Goal: Find specific page/section: Find specific page/section

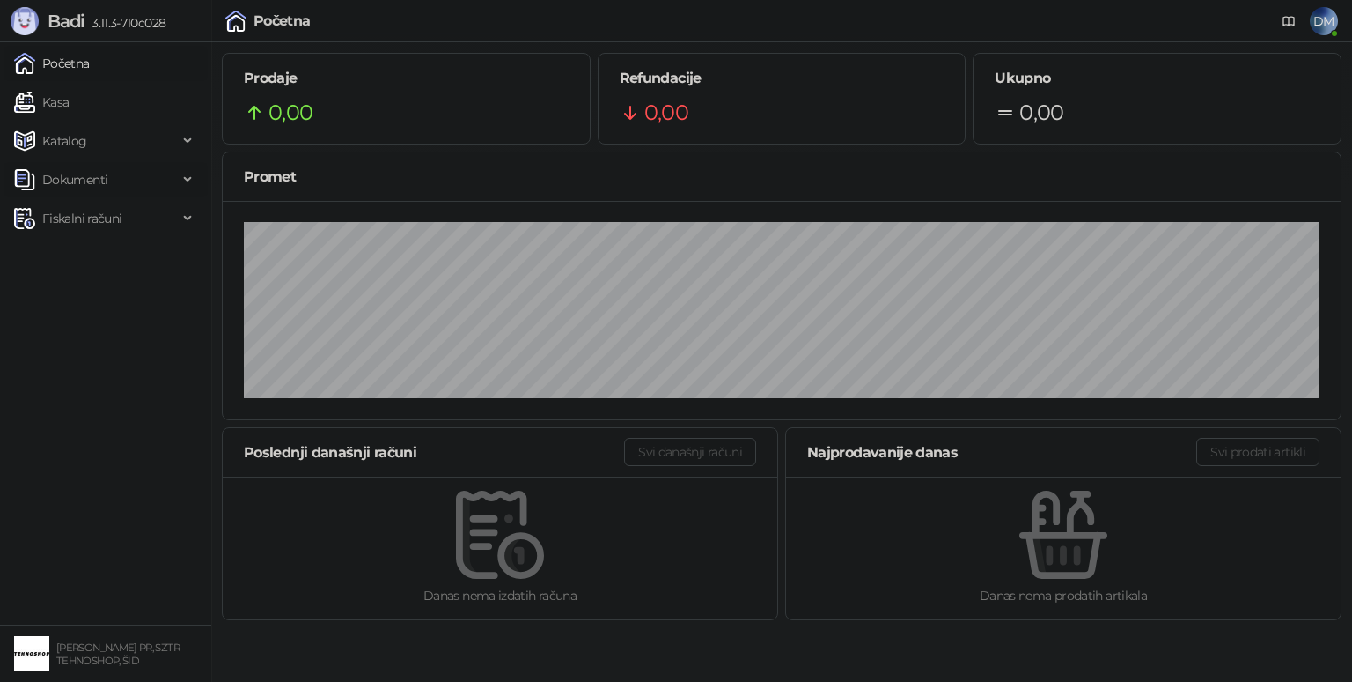
click at [93, 173] on span "Dokumenti" at bounding box center [74, 179] width 65 height 35
click at [69, 104] on link "Kasa" at bounding box center [41, 102] width 55 height 35
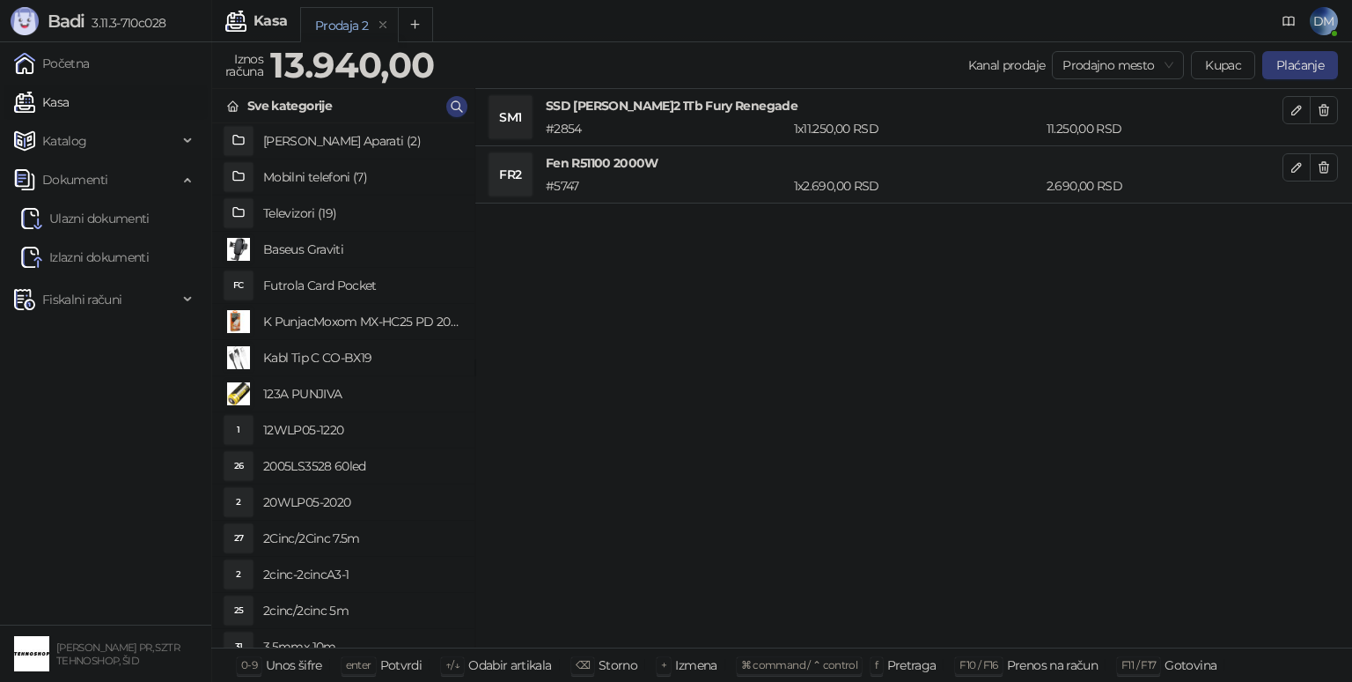
click at [1319, 165] on icon "button" at bounding box center [1324, 167] width 14 height 14
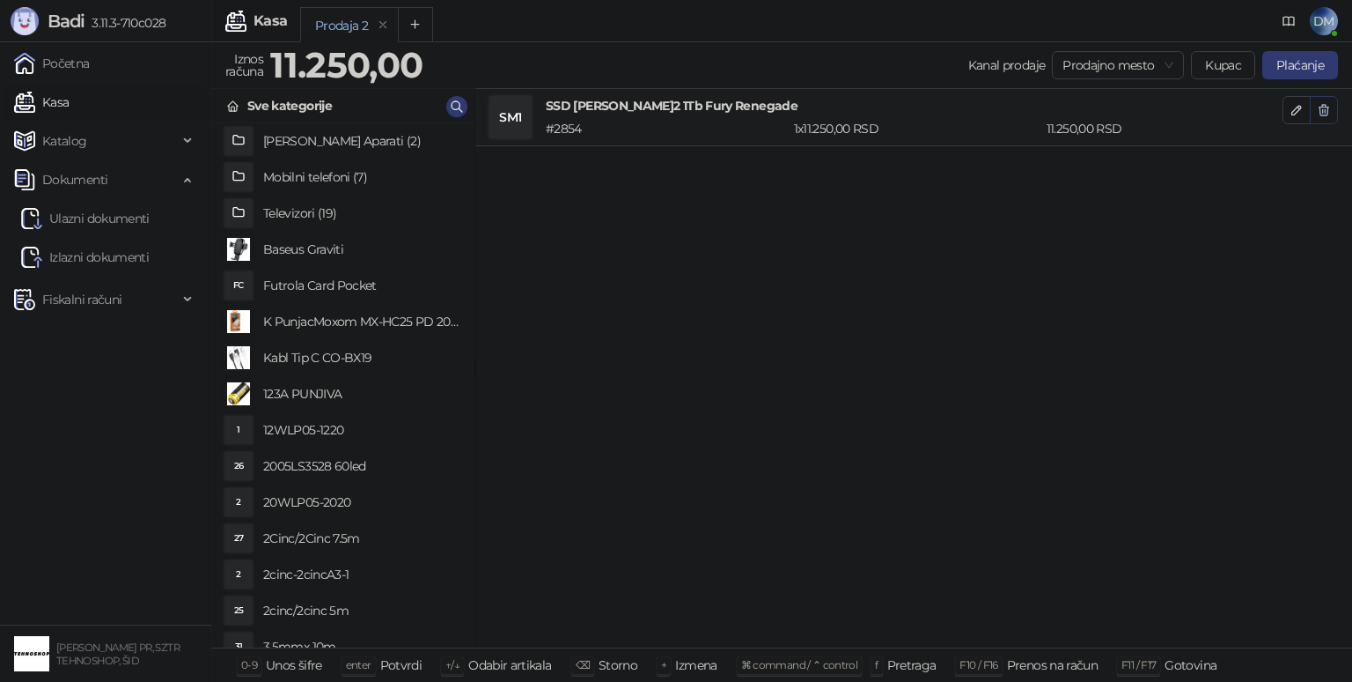
click at [1324, 109] on icon "button" at bounding box center [1324, 110] width 14 height 14
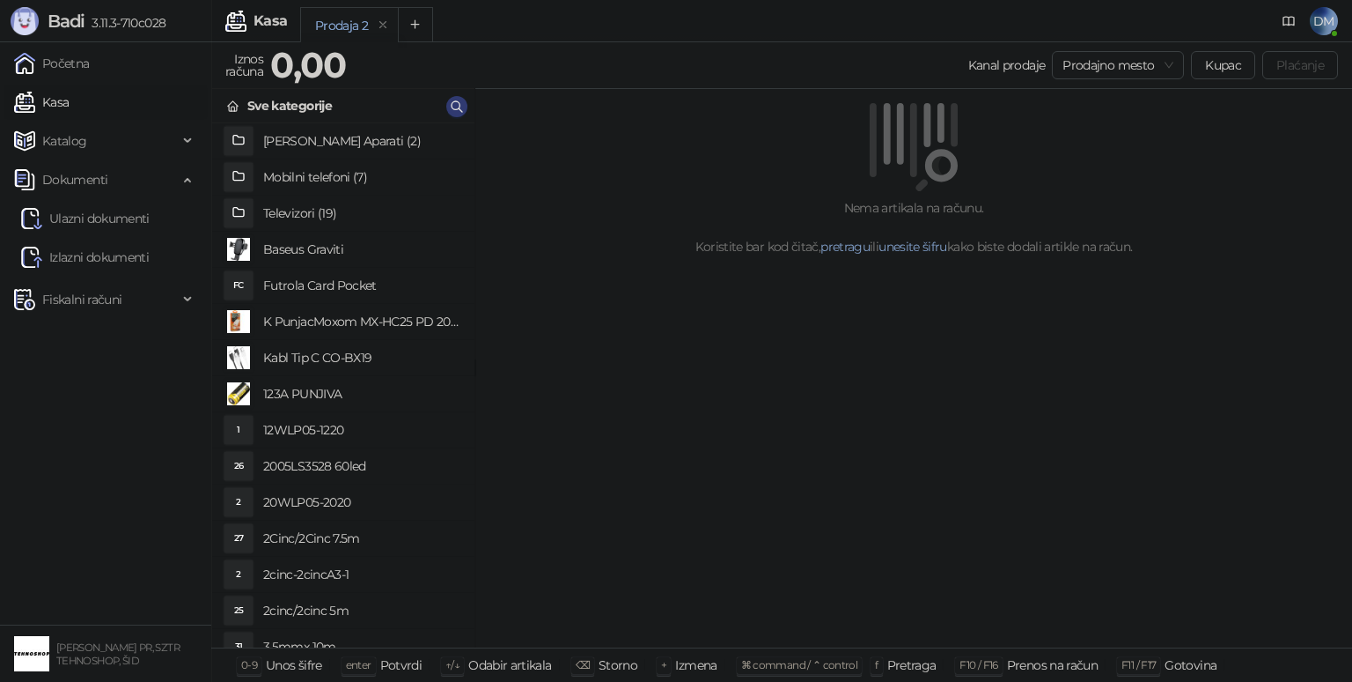
click at [297, 138] on h4 "[PERSON_NAME] Aparati (2)" at bounding box center [361, 141] width 197 height 28
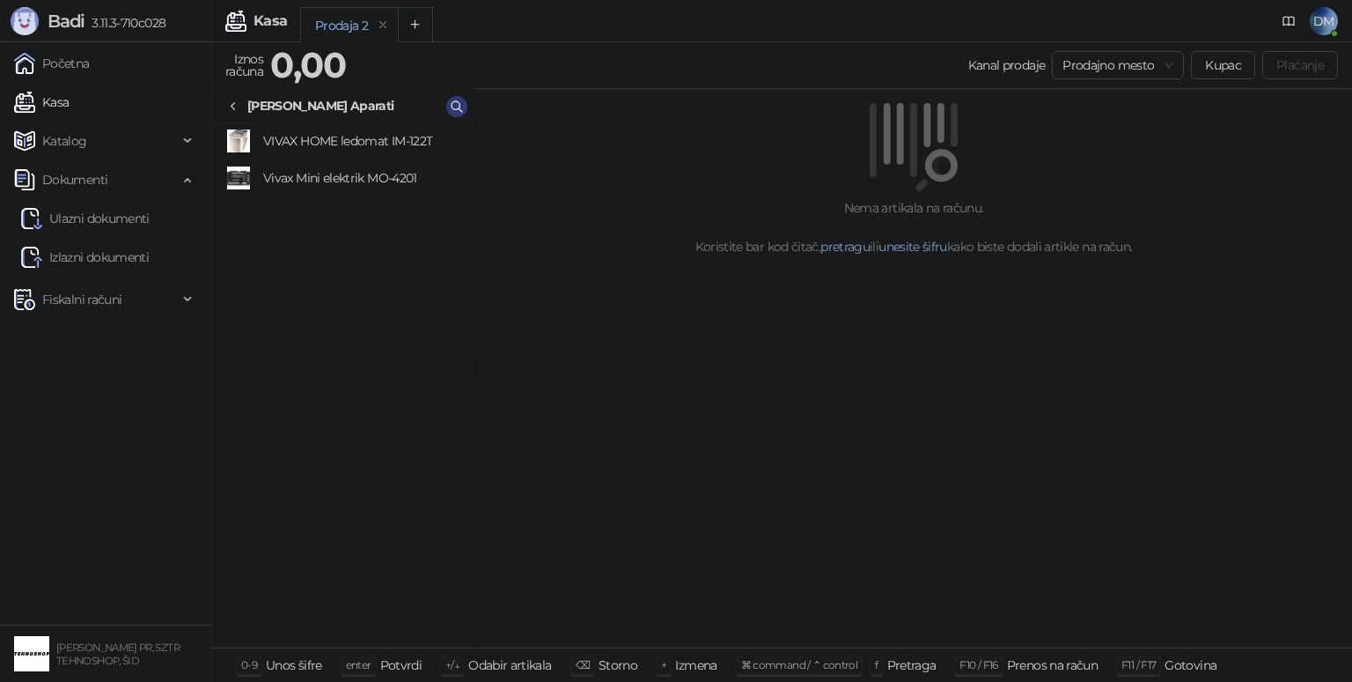
click at [58, 96] on link "Kasa" at bounding box center [41, 102] width 55 height 35
click at [66, 151] on span "Katalog" at bounding box center [64, 140] width 45 height 35
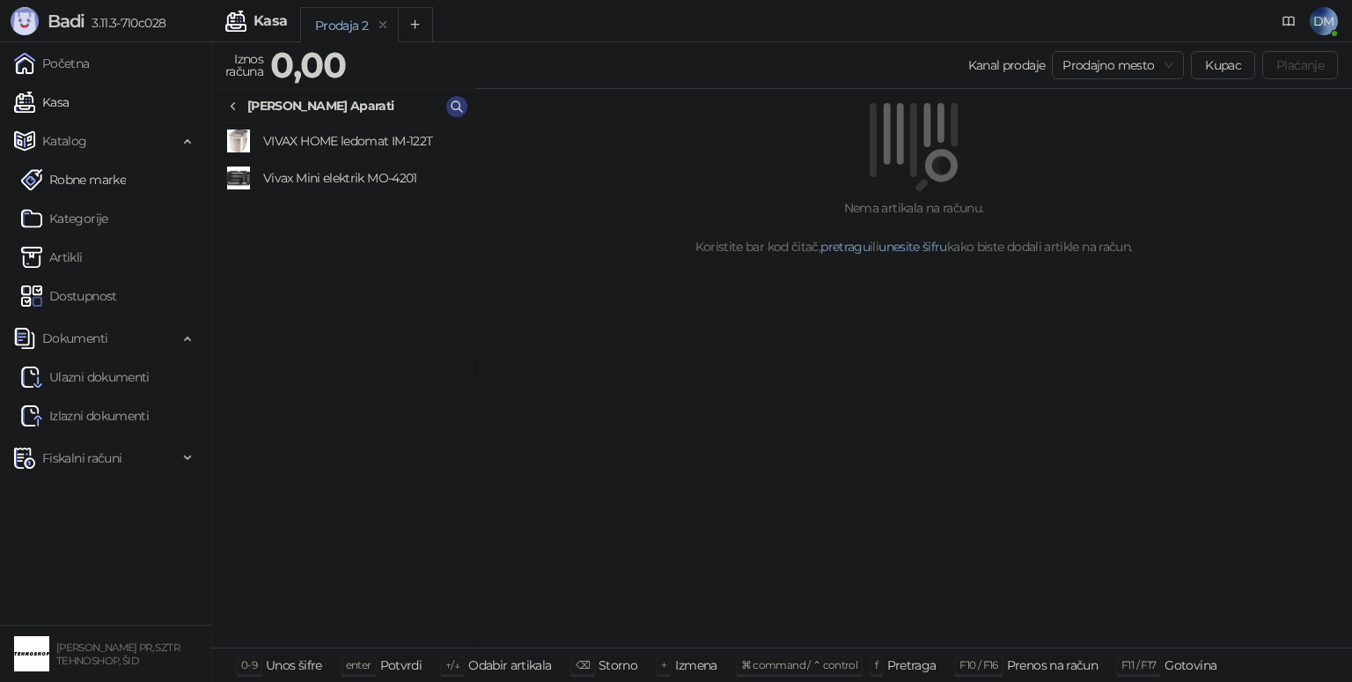
click at [68, 175] on link "Robne marke" at bounding box center [73, 179] width 105 height 35
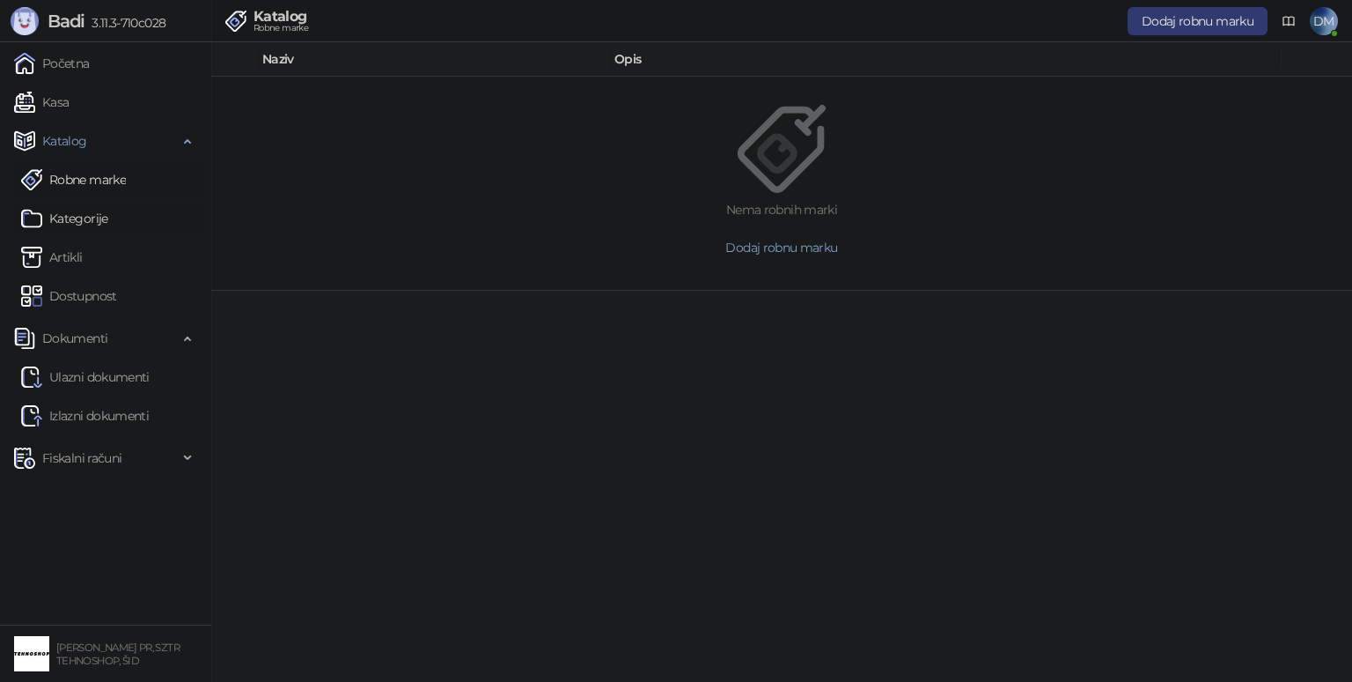
click at [74, 216] on link "Kategorije" at bounding box center [64, 218] width 87 height 35
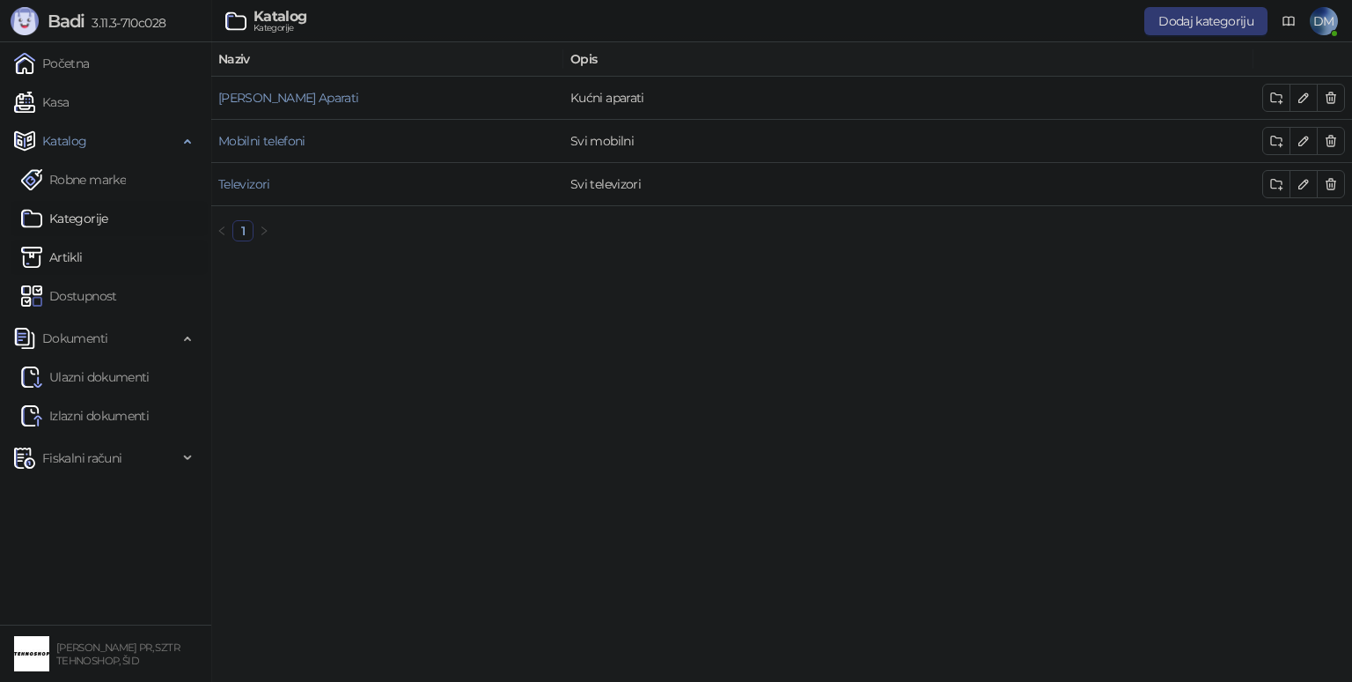
click at [83, 254] on link "Artikli" at bounding box center [52, 257] width 62 height 35
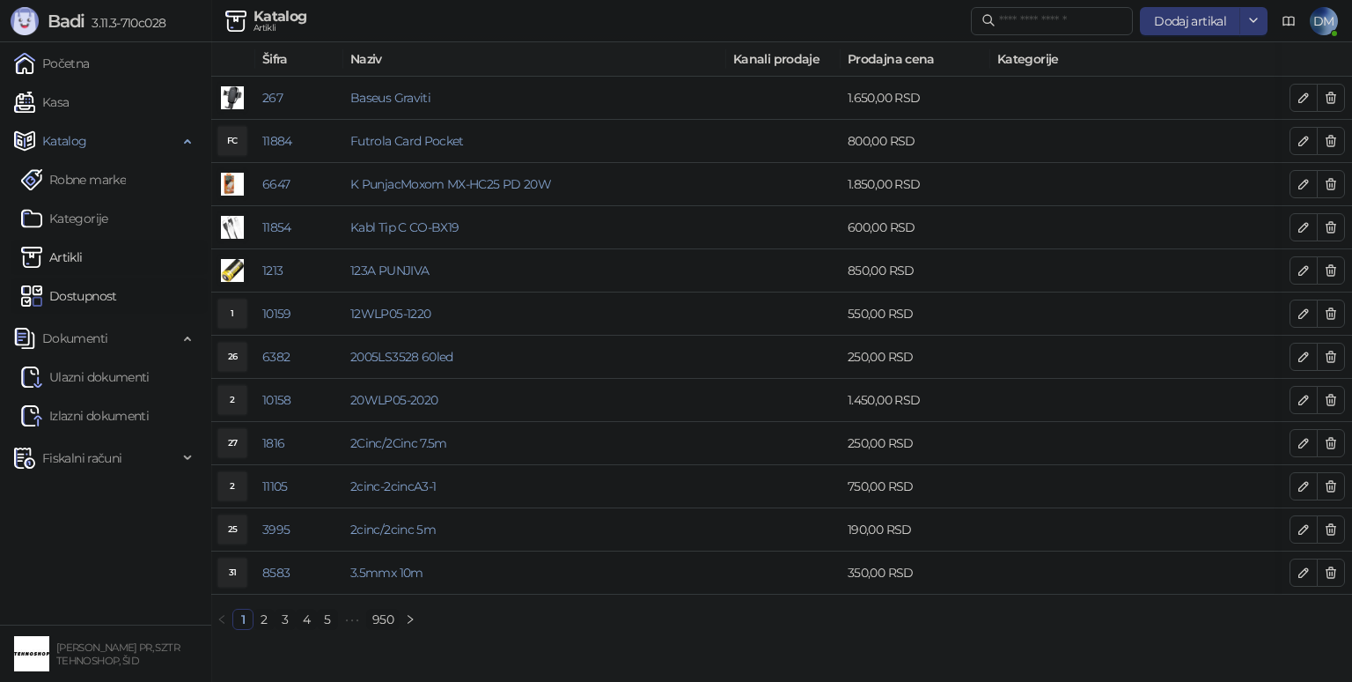
click at [72, 303] on link "Dostupnost" at bounding box center [69, 295] width 96 height 35
